Goal: Information Seeking & Learning: Learn about a topic

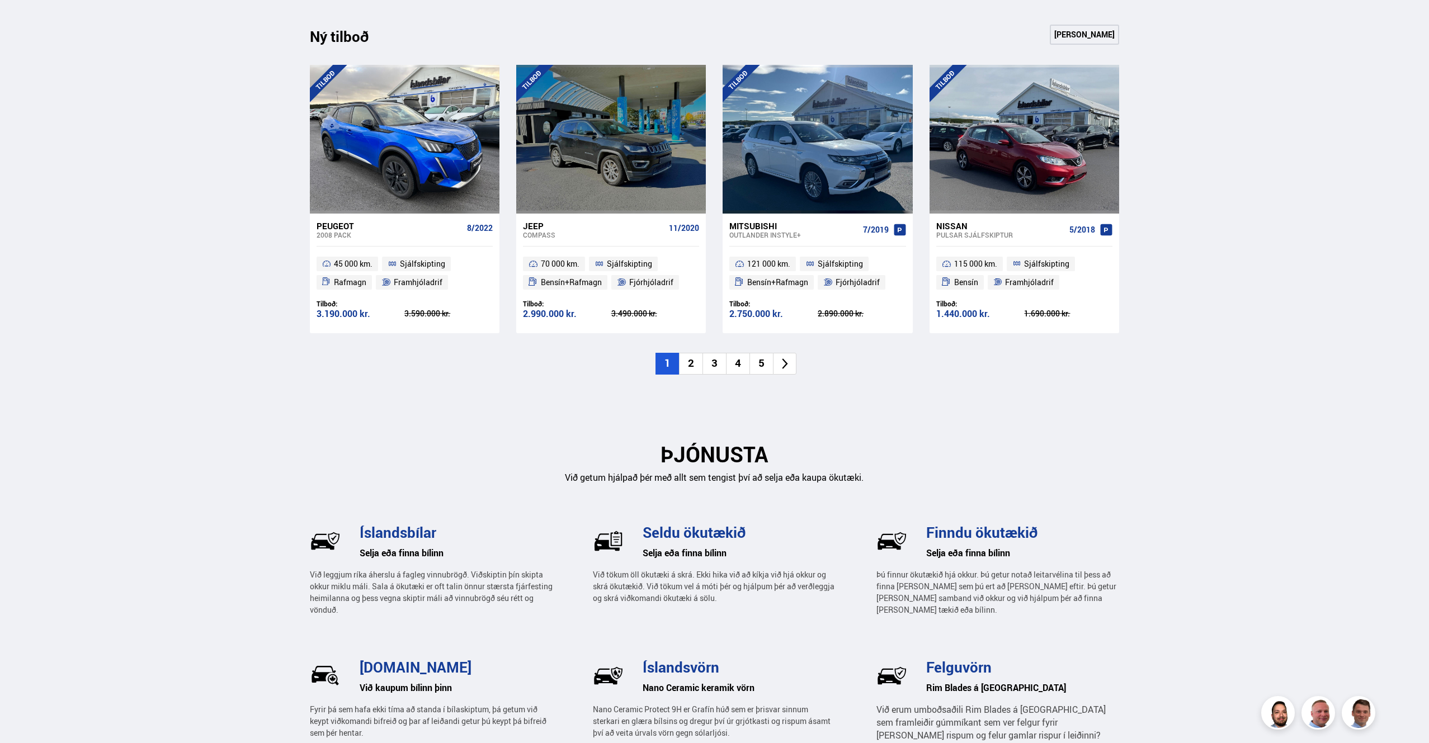
scroll to position [1005, 0]
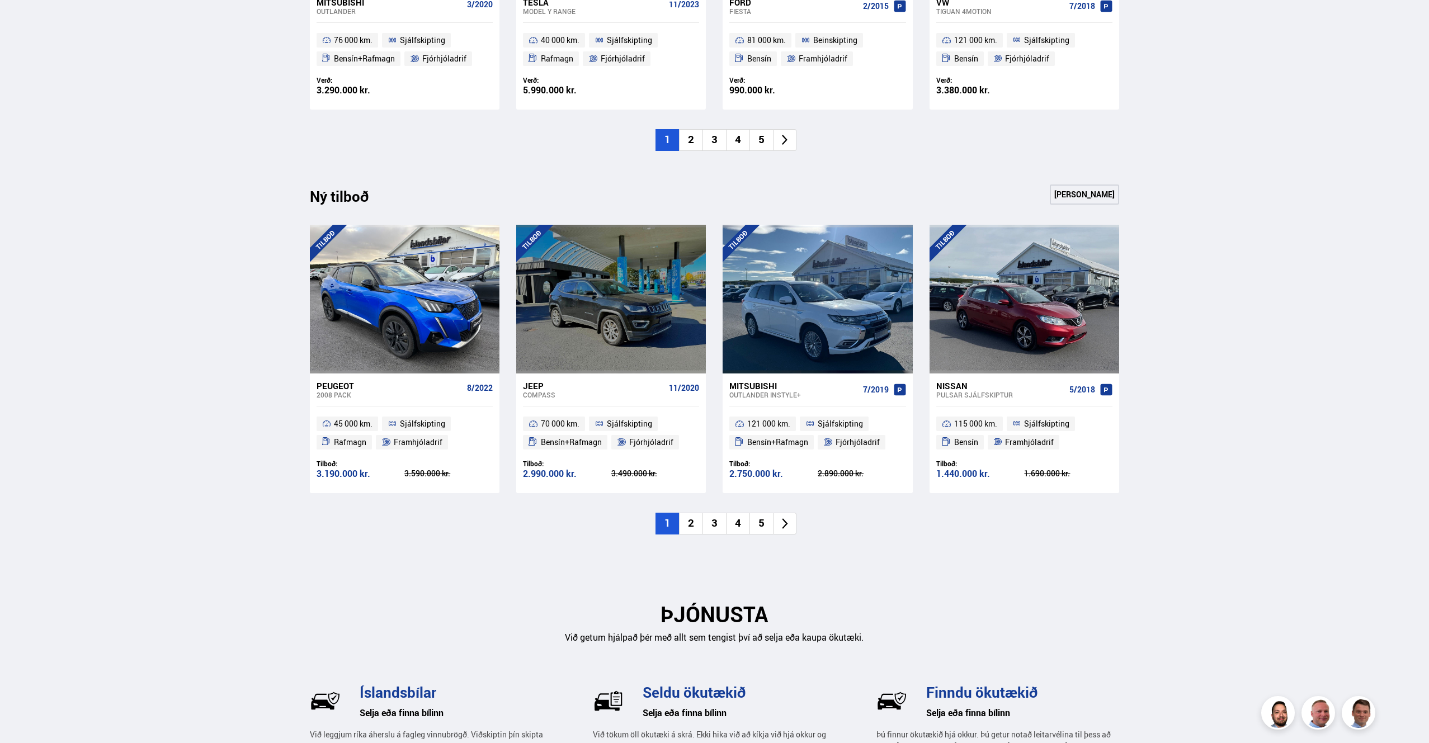
click at [786, 523] on icon at bounding box center [785, 524] width 6 height 11
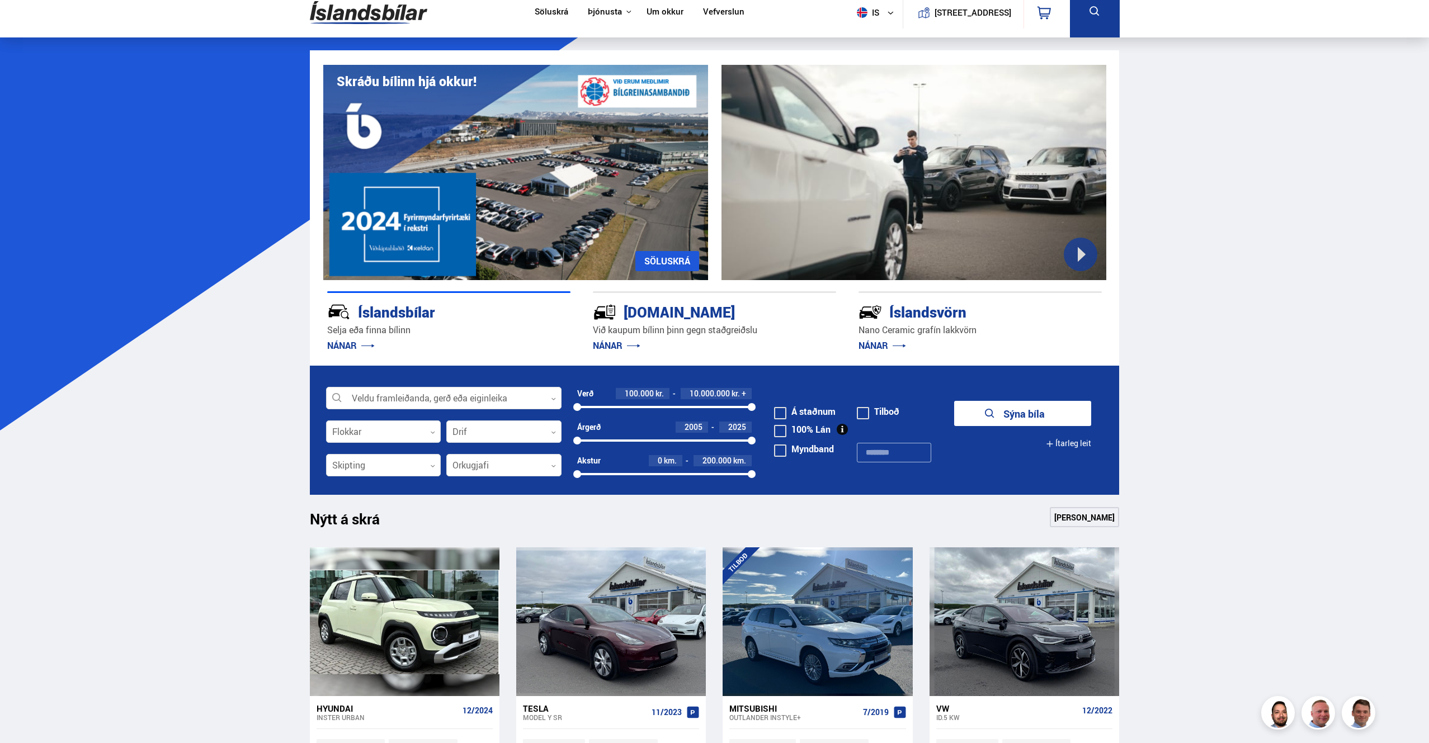
scroll to position [0, 0]
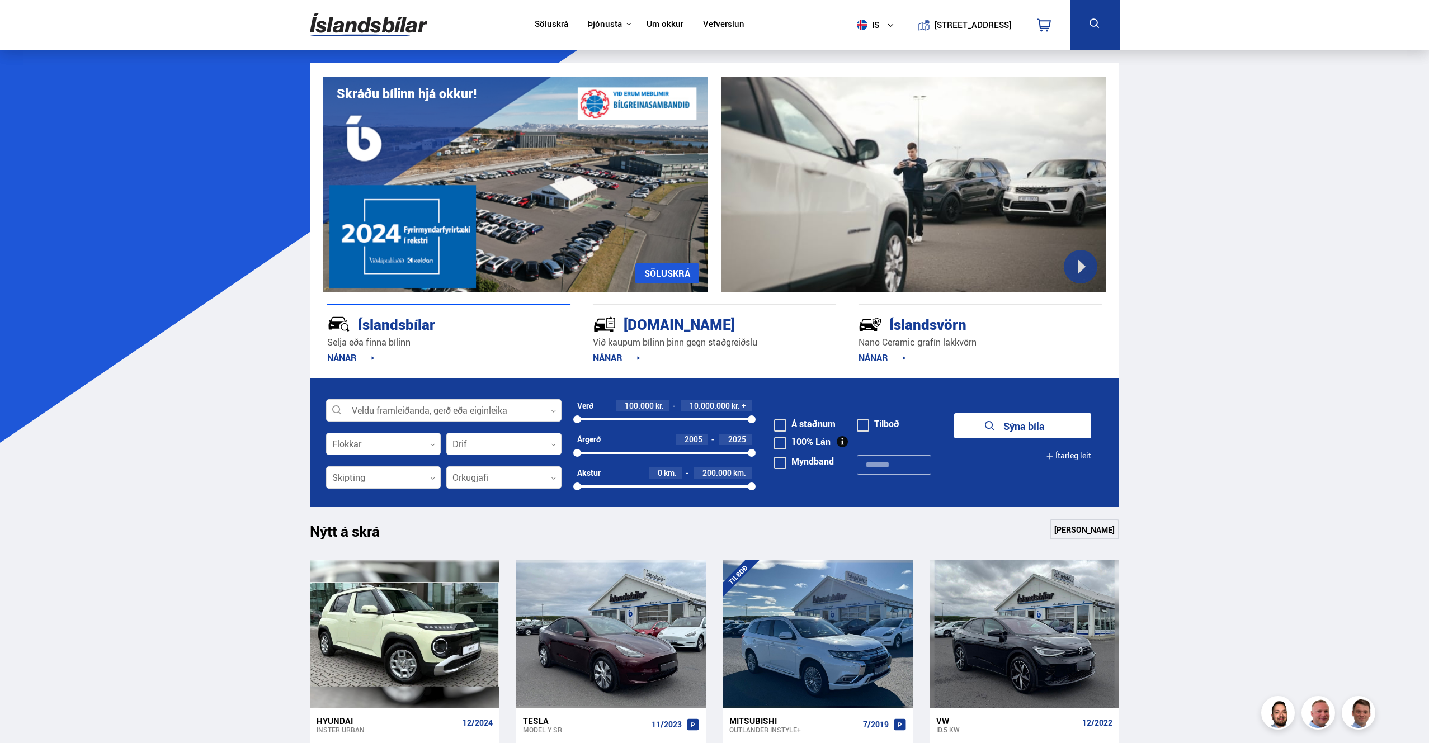
click at [784, 424] on span at bounding box center [780, 426] width 12 height 12
click at [988, 427] on button "Sýna 166 bíla" at bounding box center [1022, 425] width 137 height 25
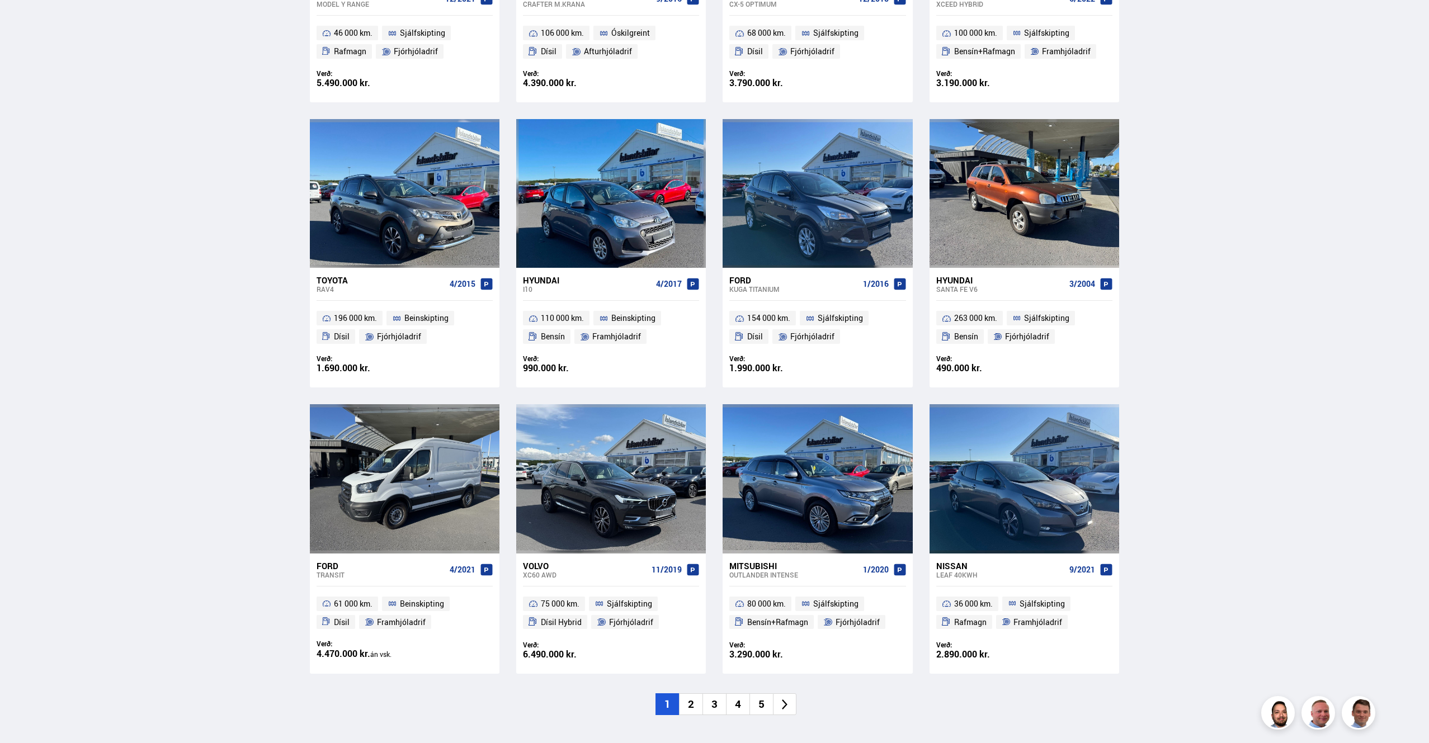
scroll to position [1423, 0]
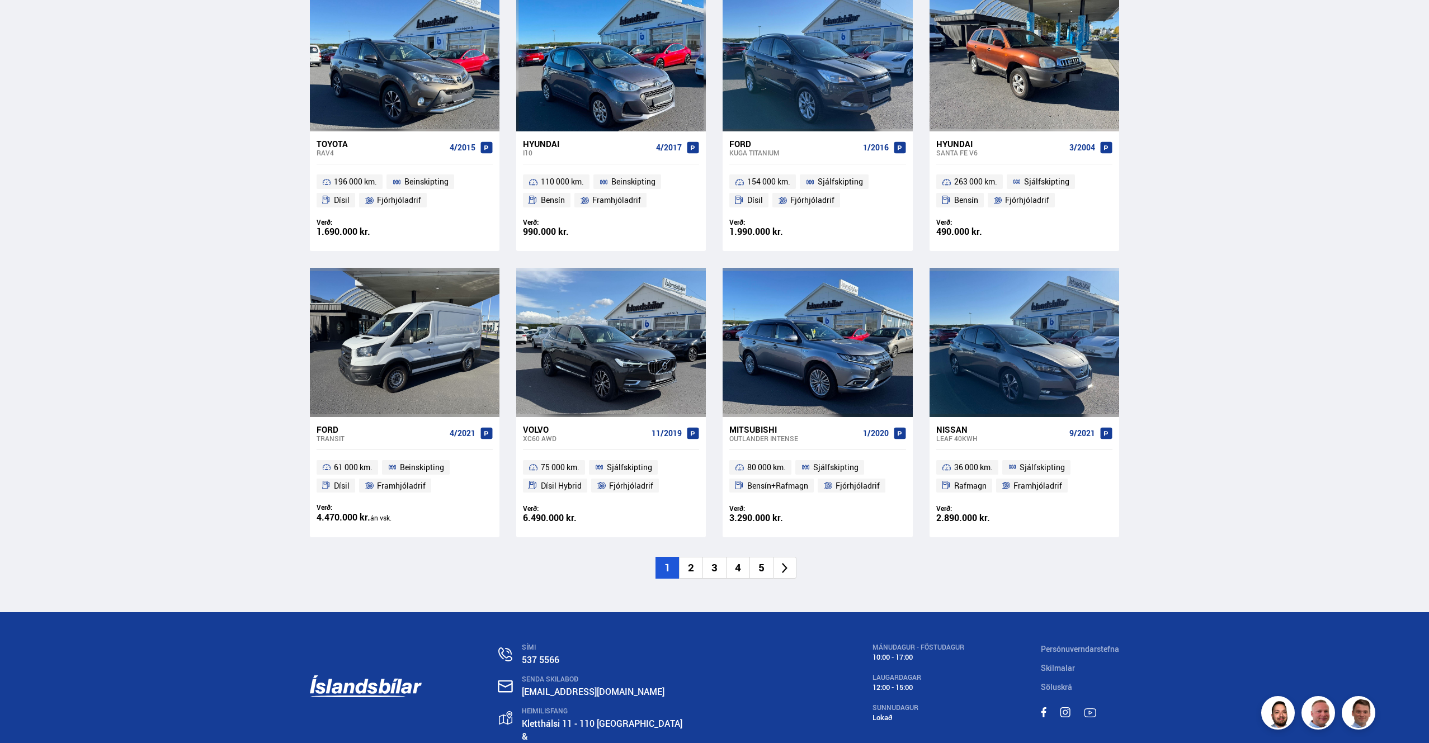
click at [785, 571] on icon at bounding box center [785, 568] width 13 height 13
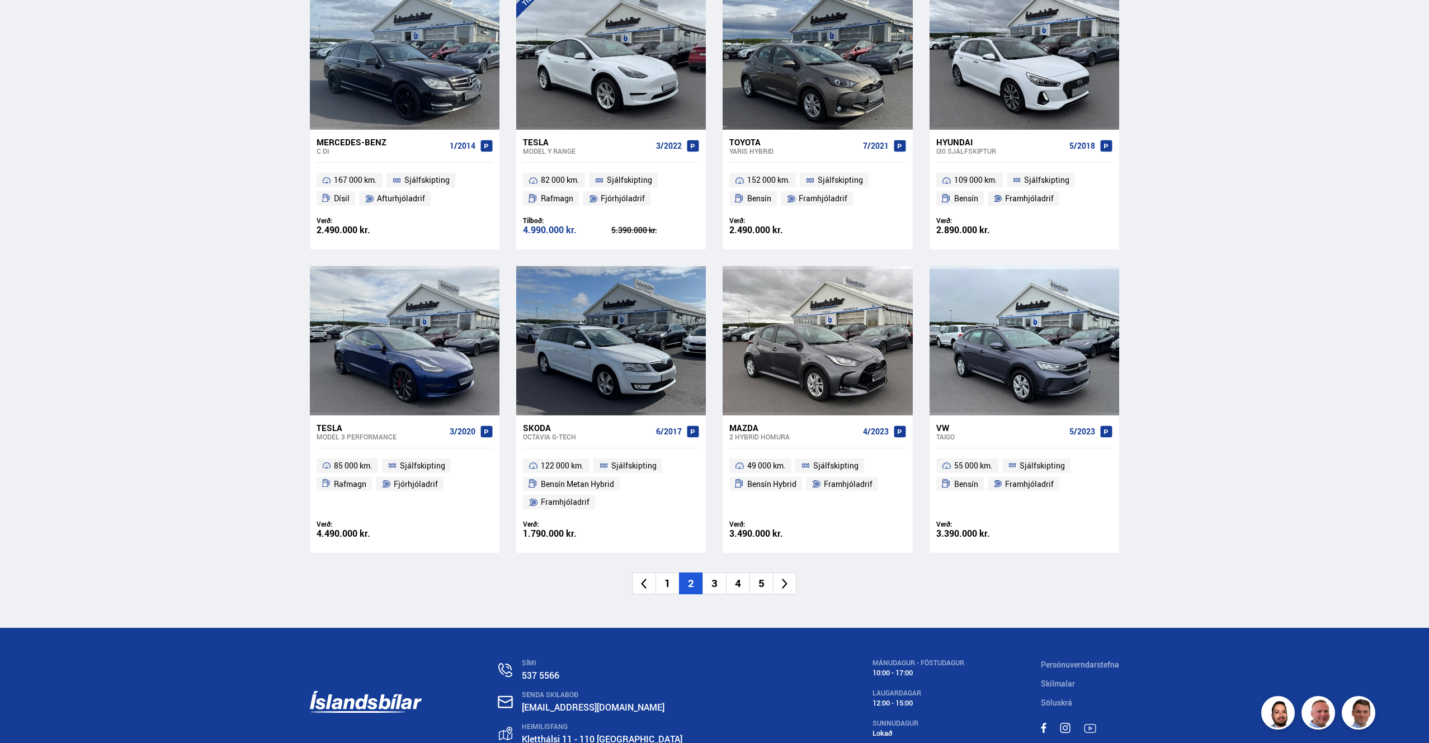
scroll to position [1428, 0]
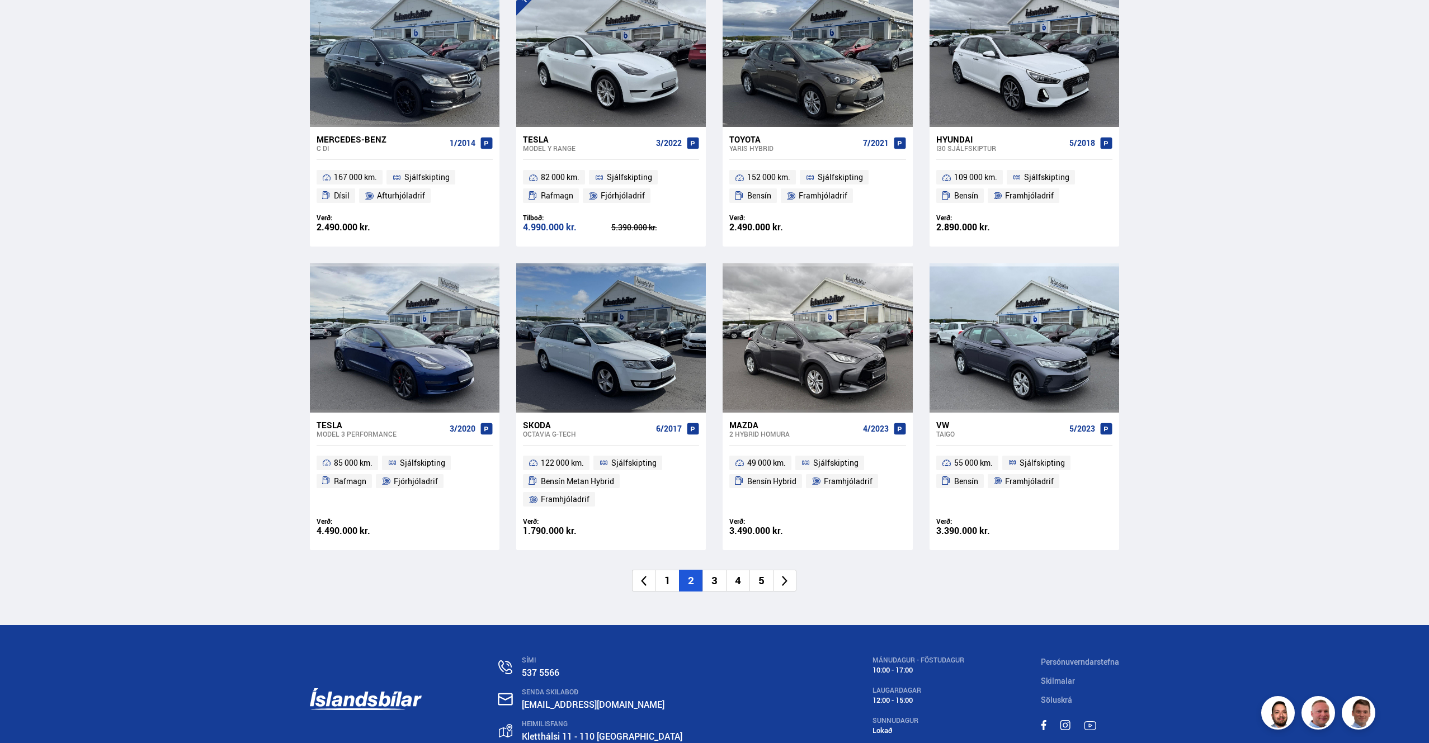
click at [787, 575] on icon at bounding box center [785, 581] width 13 height 13
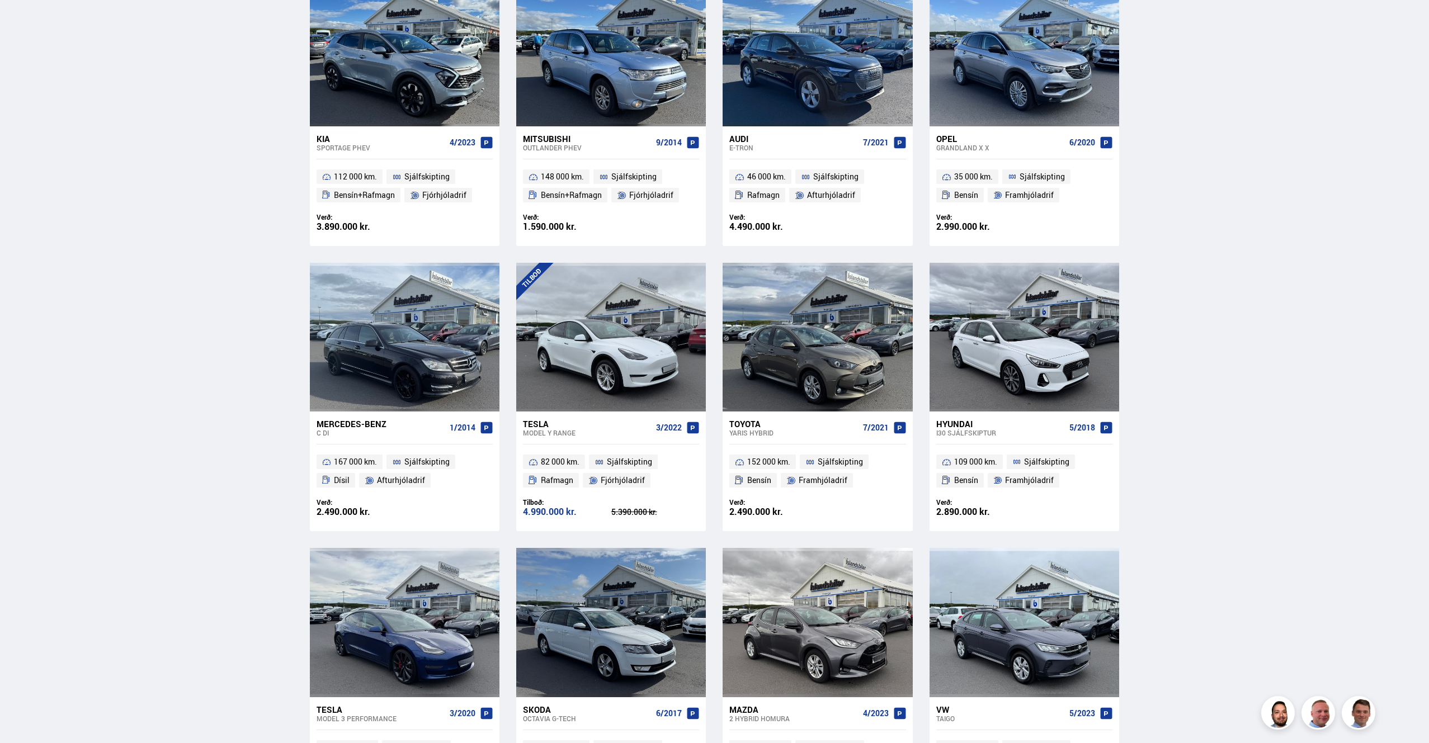
scroll to position [773, 0]
